Goal: Use online tool/utility: Utilize a website feature to perform a specific function

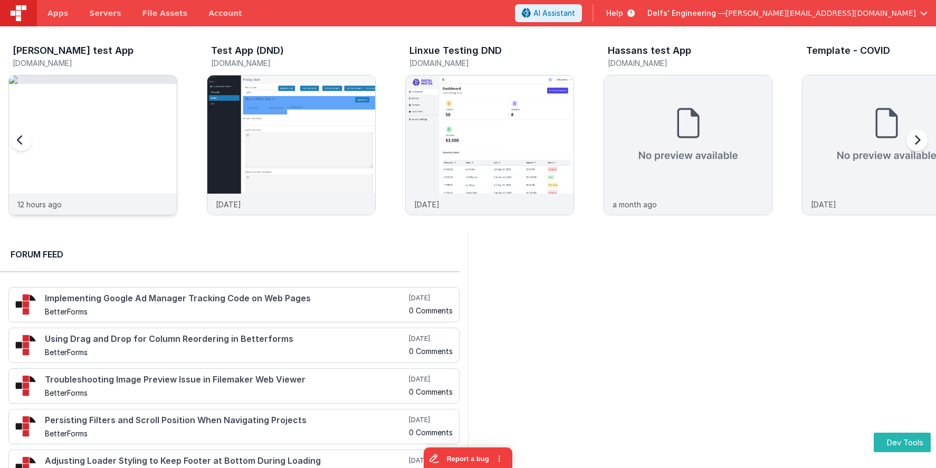
click at [104, 84] on img at bounding box center [93, 79] width 168 height 8
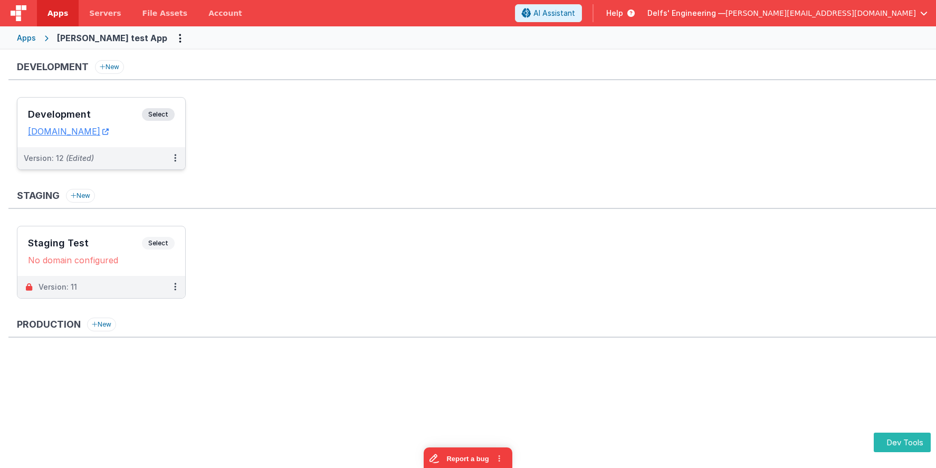
click at [71, 106] on div "Development Select URLs [DOMAIN_NAME]" at bounding box center [101, 123] width 168 height 50
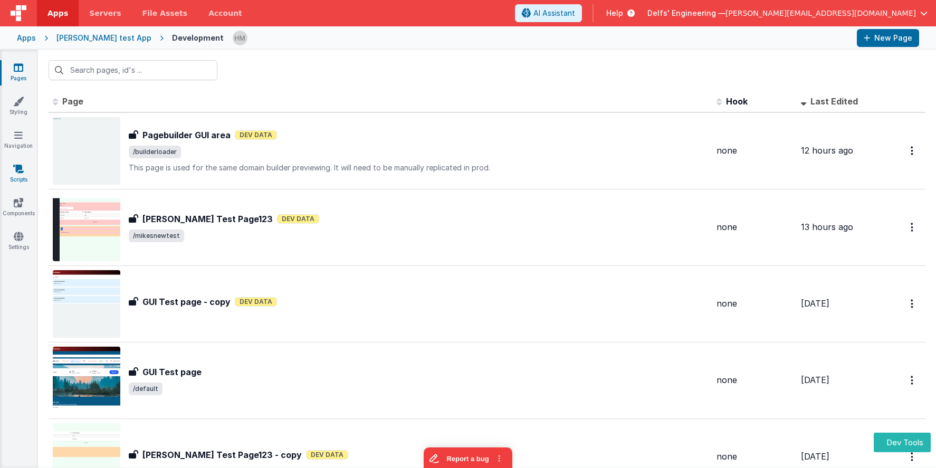
click at [23, 170] on icon at bounding box center [18, 169] width 11 height 11
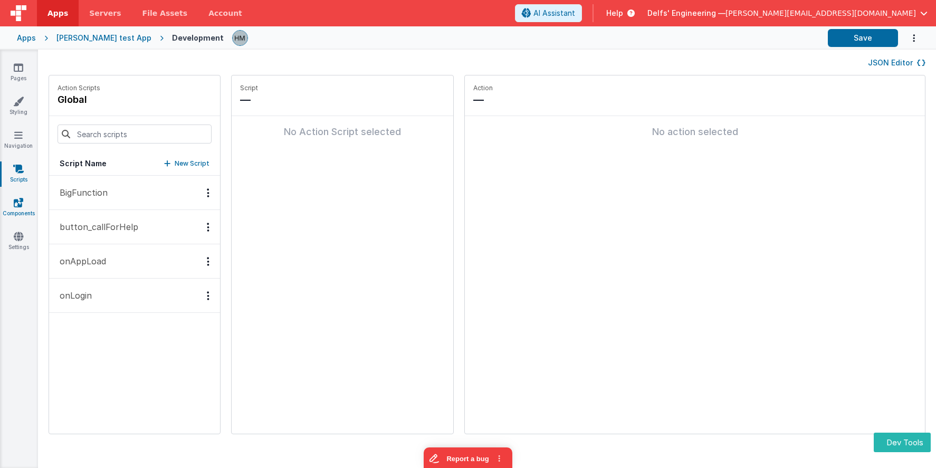
click at [18, 206] on icon at bounding box center [18, 202] width 9 height 11
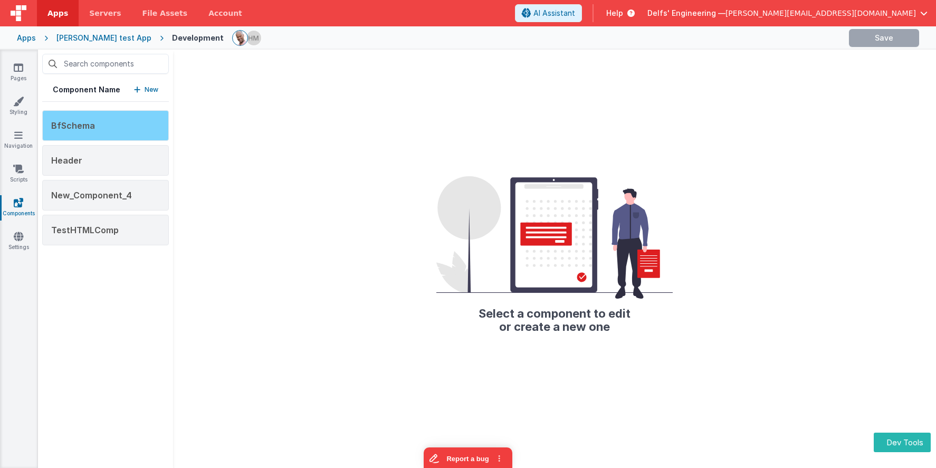
click at [106, 123] on div "BfSchema" at bounding box center [105, 125] width 127 height 31
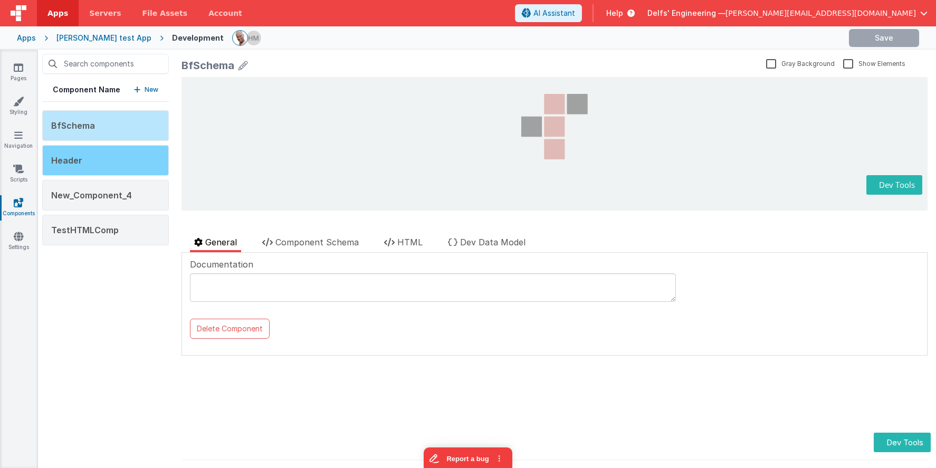
click at [104, 148] on div "Header" at bounding box center [105, 160] width 127 height 31
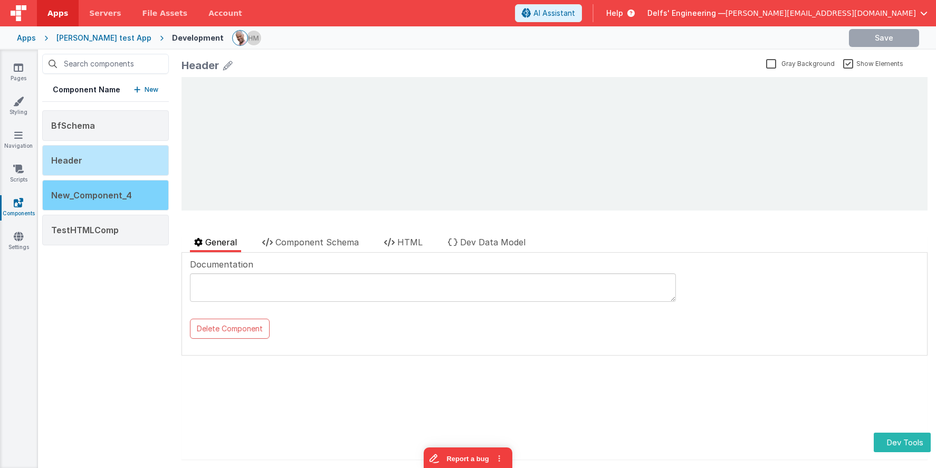
click at [110, 199] on span "New_Component_4" at bounding box center [91, 195] width 81 height 11
